Goal: Book appointment/travel/reservation

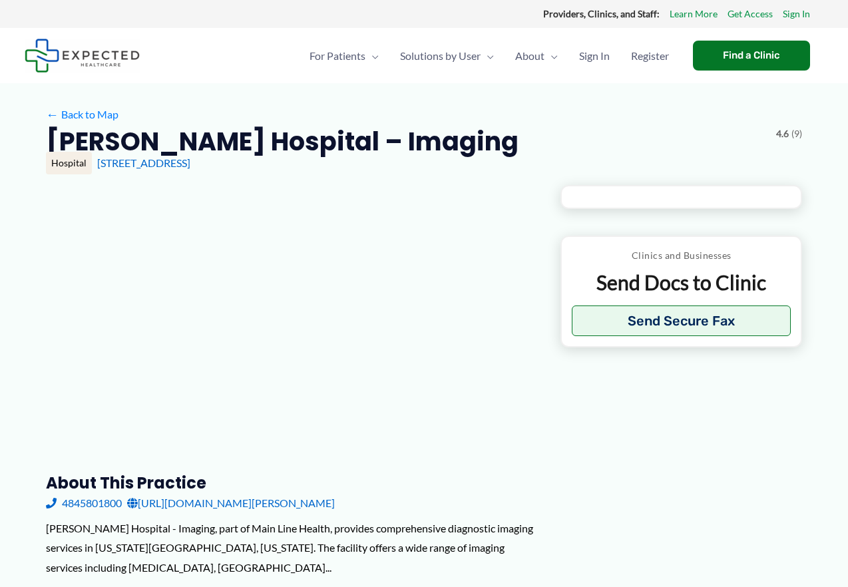
type input "**********"
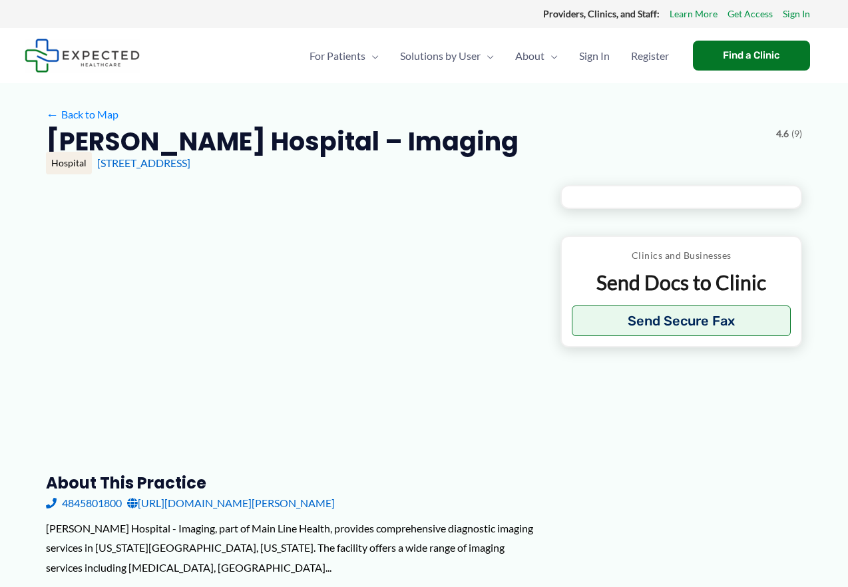
type input "**********"
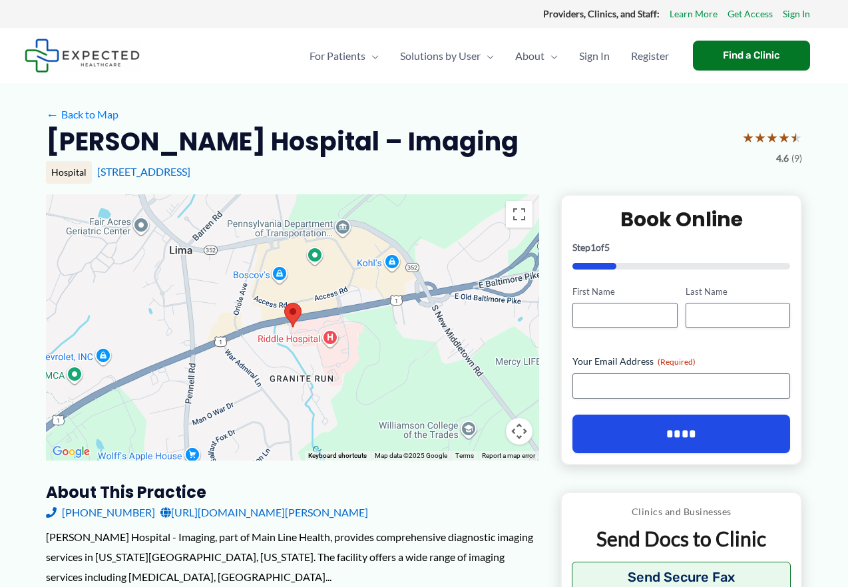
click at [344, 110] on div "← Back to Map" at bounding box center [424, 115] width 756 height 21
